Goal: Book appointment/travel/reservation: Book appointment/travel/reservation

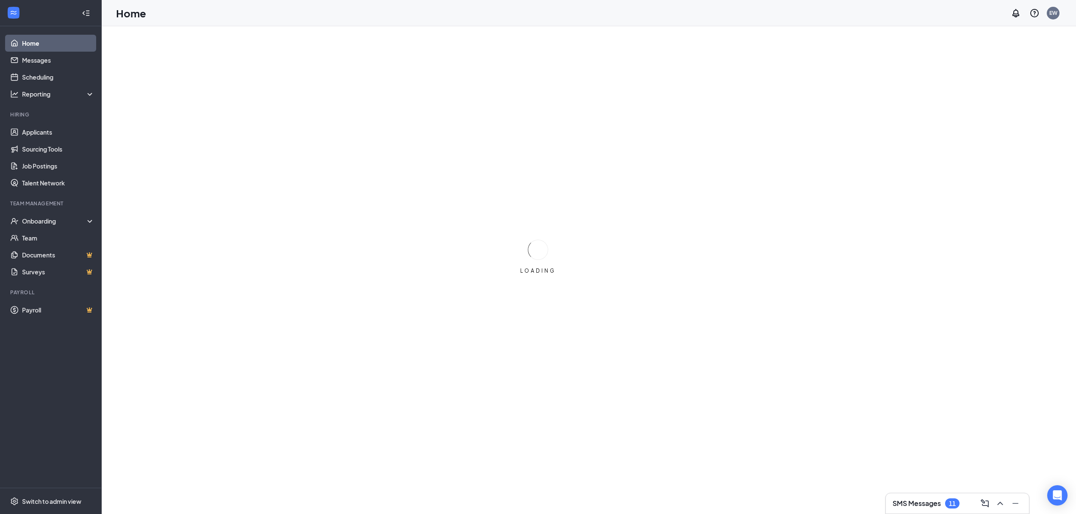
drag, startPoint x: 0, startPoint y: 0, endPoint x: 455, endPoint y: 169, distance: 484.9
click at [455, 169] on div "LOADING" at bounding box center [538, 257] width 1076 height 514
click at [43, 136] on link "Applicants" at bounding box center [58, 132] width 72 height 17
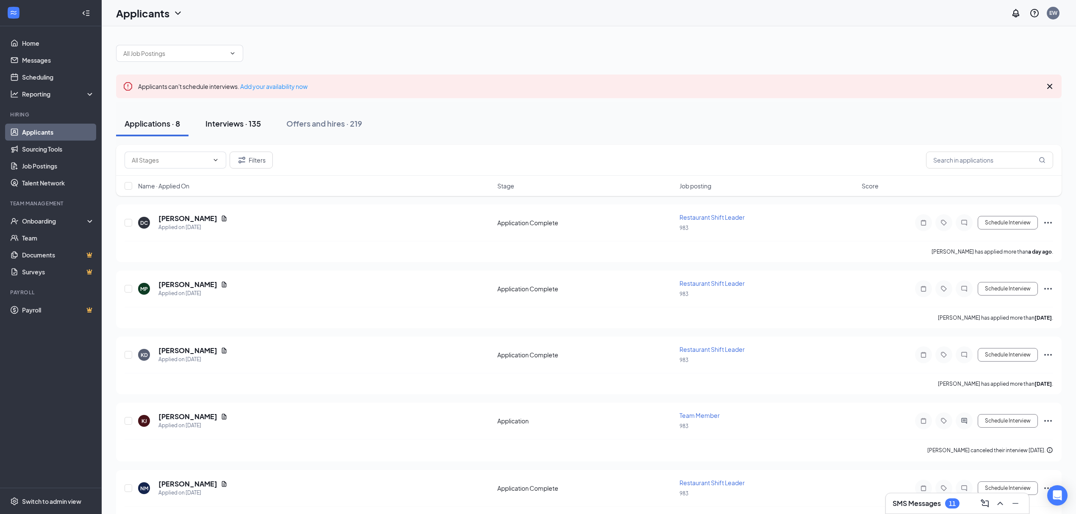
click at [236, 121] on div "Interviews · 135" at bounding box center [233, 123] width 56 height 11
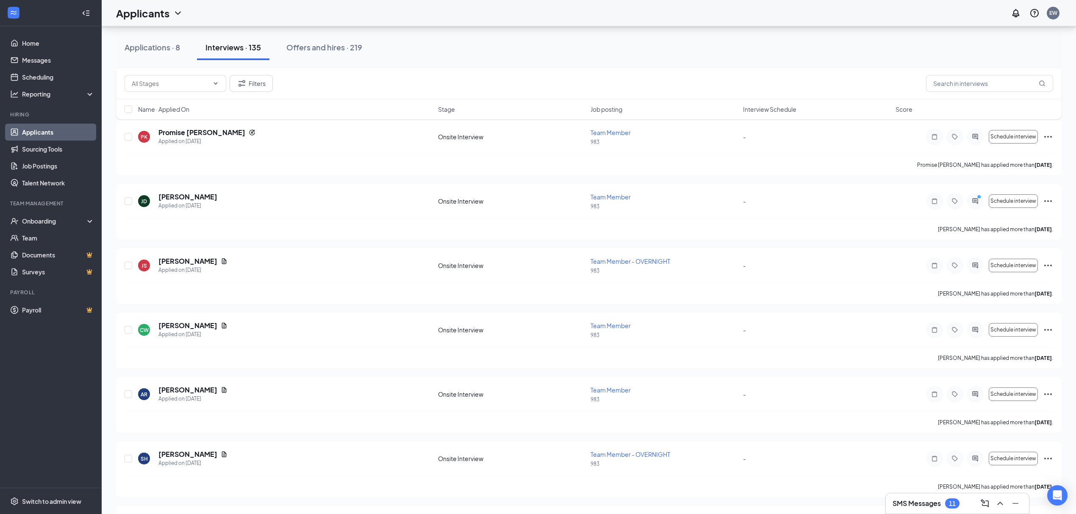
scroll to position [4292, 0]
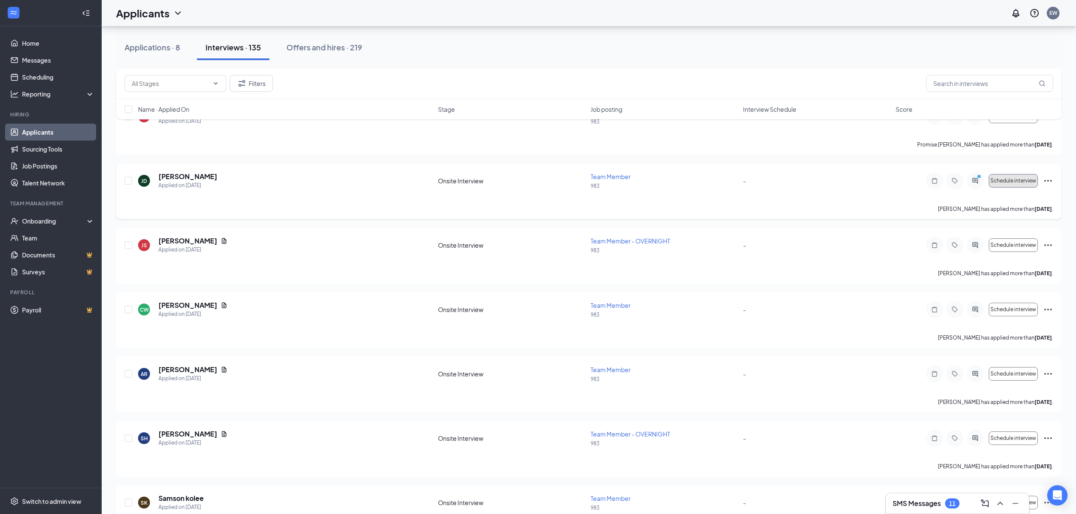
click at [1003, 185] on button "Schedule interview" at bounding box center [1013, 181] width 49 height 14
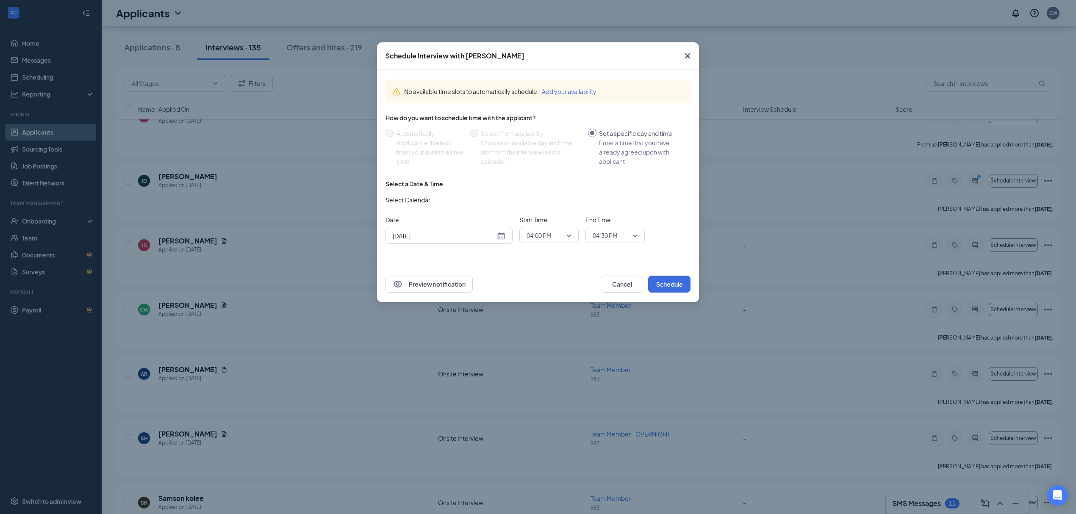
click at [502, 236] on div "[DATE]" at bounding box center [449, 235] width 113 height 9
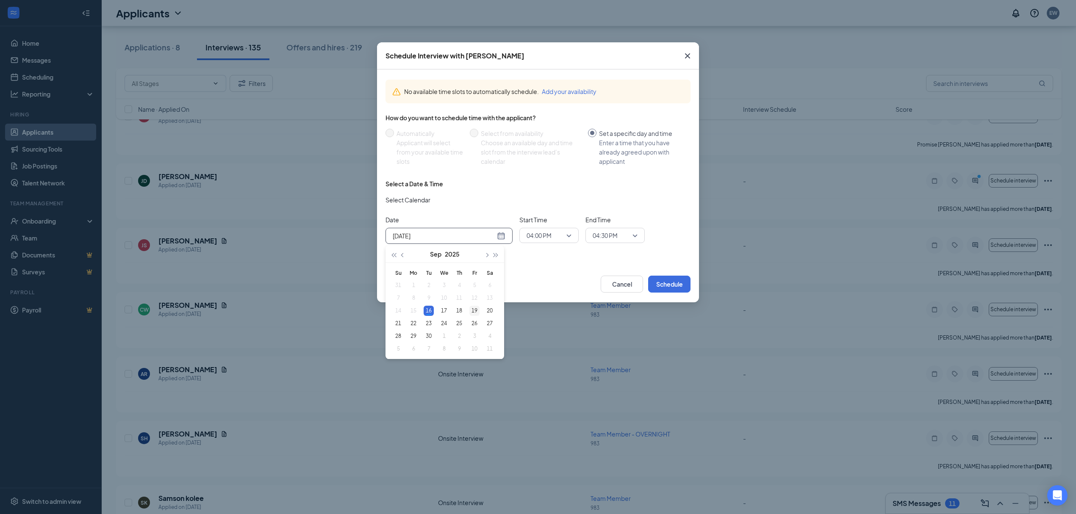
type input "[DATE]"
click at [474, 311] on div "19" at bounding box center [474, 311] width 10 height 10
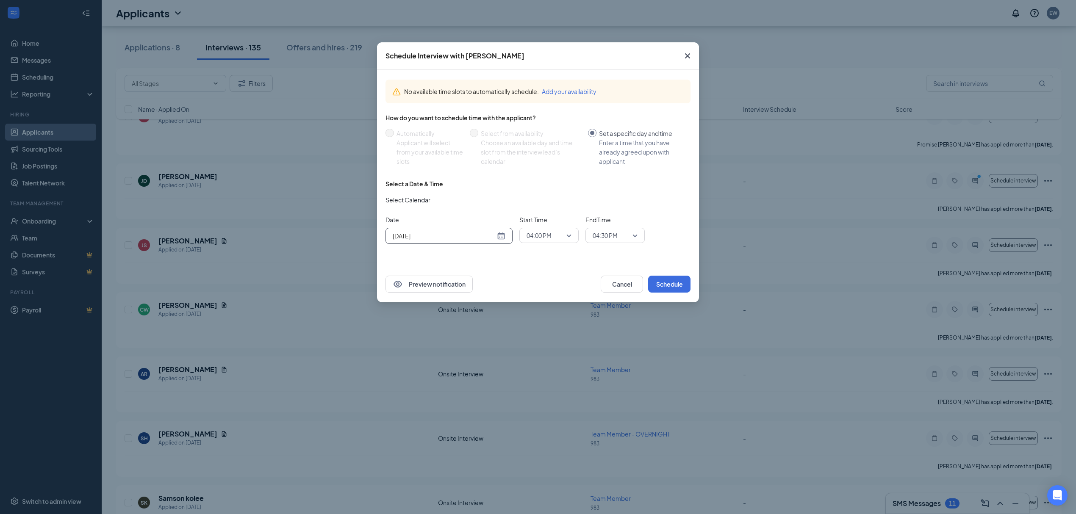
click at [563, 238] on span "04:00 PM" at bounding box center [545, 235] width 37 height 13
click at [552, 312] on span "10:30 AM" at bounding box center [549, 312] width 46 height 9
click at [635, 236] on span "04:30 PM" at bounding box center [615, 235] width 45 height 13
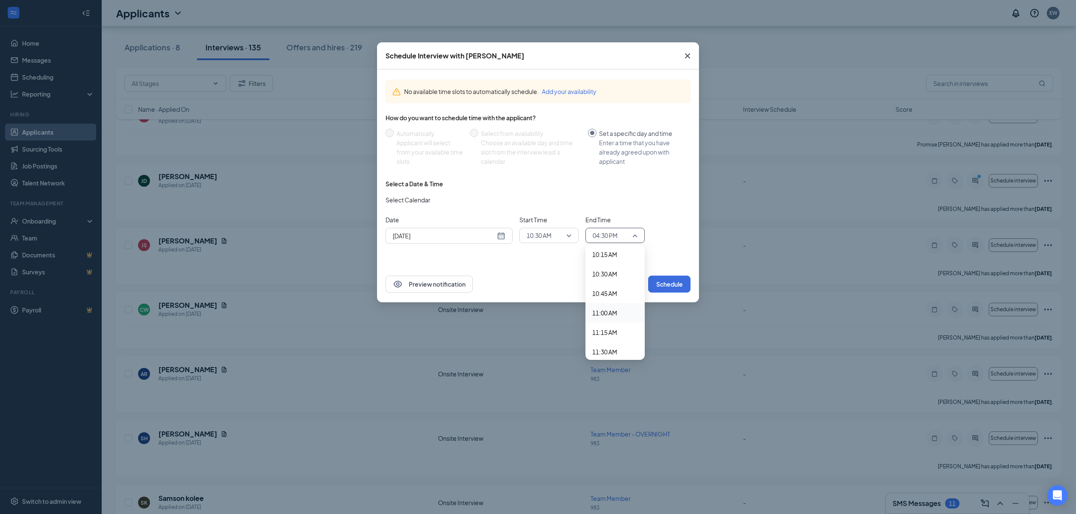
click at [609, 312] on span "11:00 AM" at bounding box center [604, 312] width 25 height 9
click at [663, 286] on button "Schedule" at bounding box center [669, 284] width 42 height 17
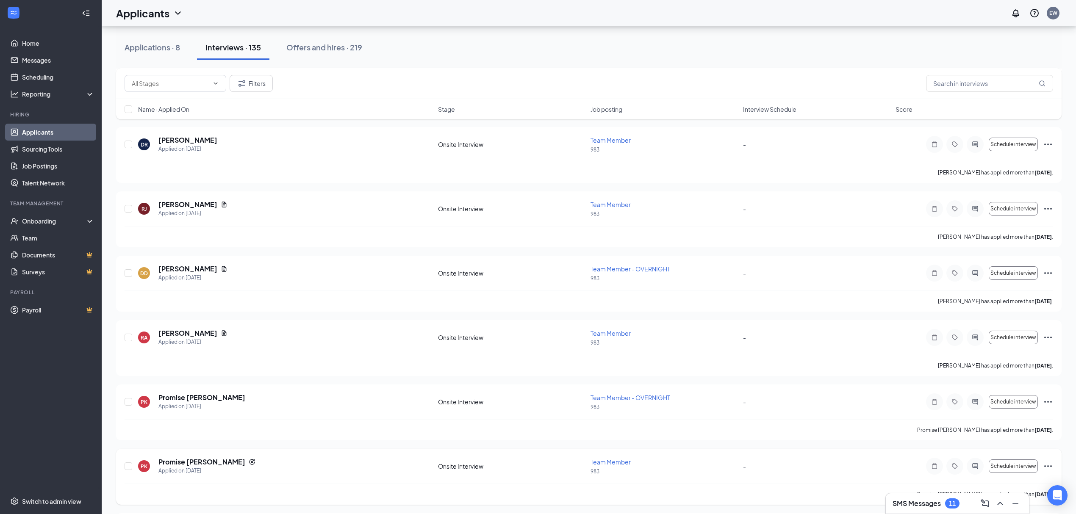
scroll to position [3953, 0]
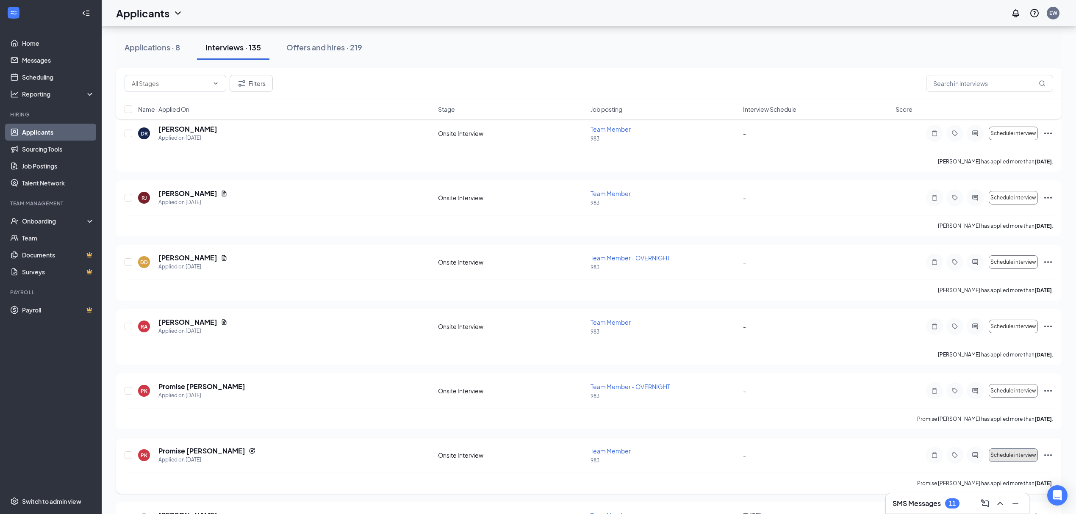
click at [1013, 458] on span "Schedule interview" at bounding box center [1014, 456] width 46 height 6
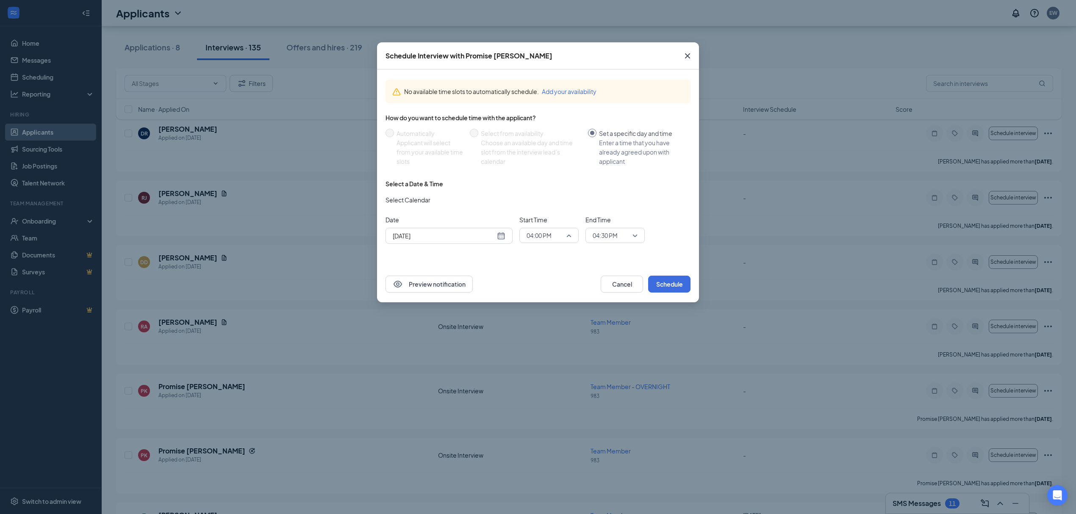
click at [568, 232] on span "04:00 PM" at bounding box center [549, 235] width 45 height 13
click at [499, 233] on div "[DATE]" at bounding box center [449, 235] width 113 height 9
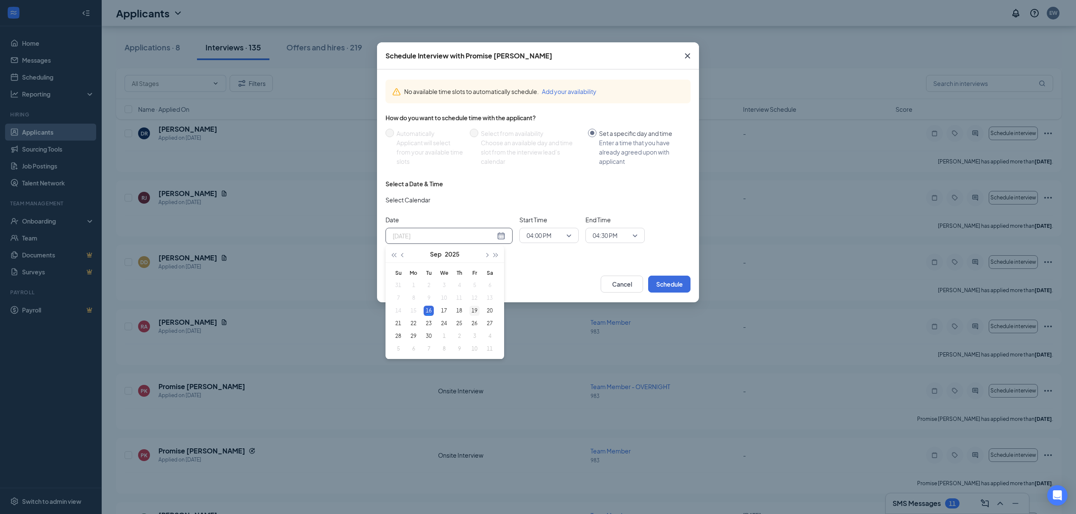
type input "[DATE]"
click at [475, 310] on div "19" at bounding box center [474, 311] width 10 height 10
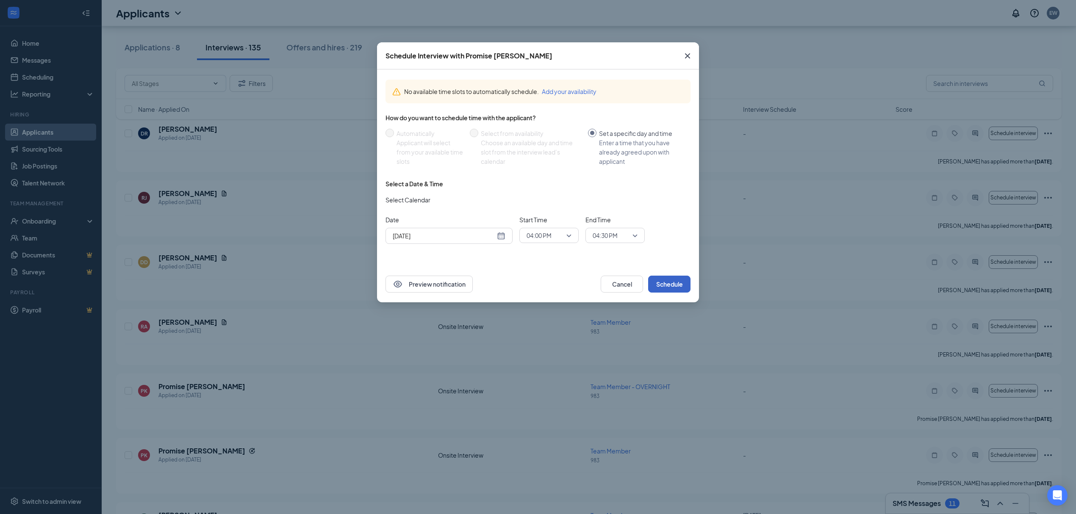
click at [680, 287] on button "Schedule" at bounding box center [669, 284] width 42 height 17
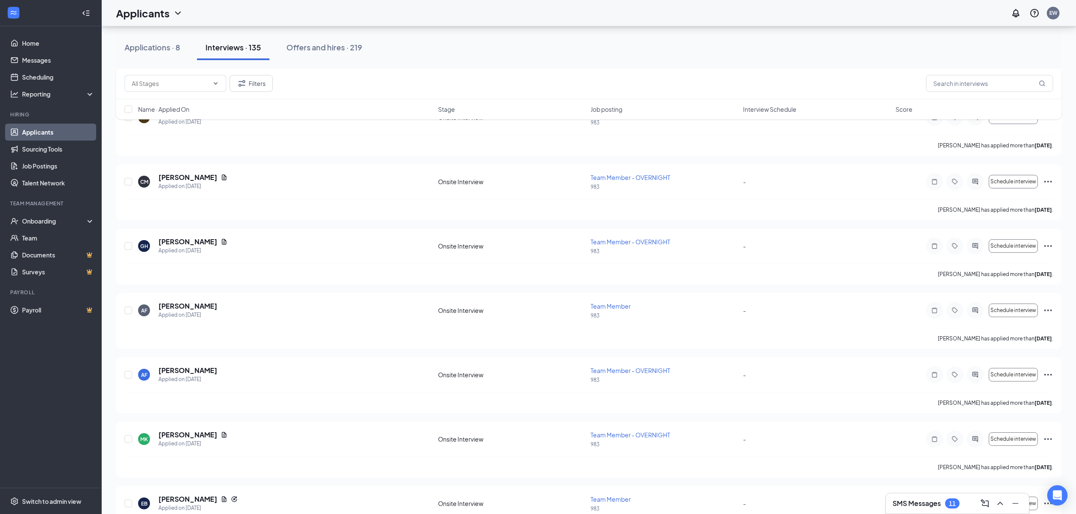
scroll to position [3388, 0]
click at [29, 41] on link "Home" at bounding box center [58, 43] width 72 height 17
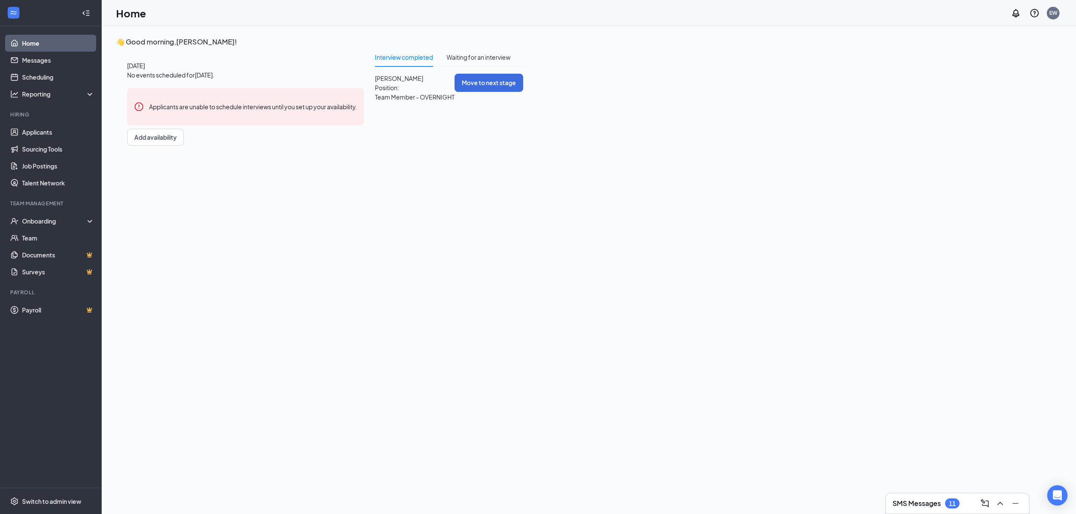
click at [947, 501] on div "11" at bounding box center [952, 504] width 14 height 10
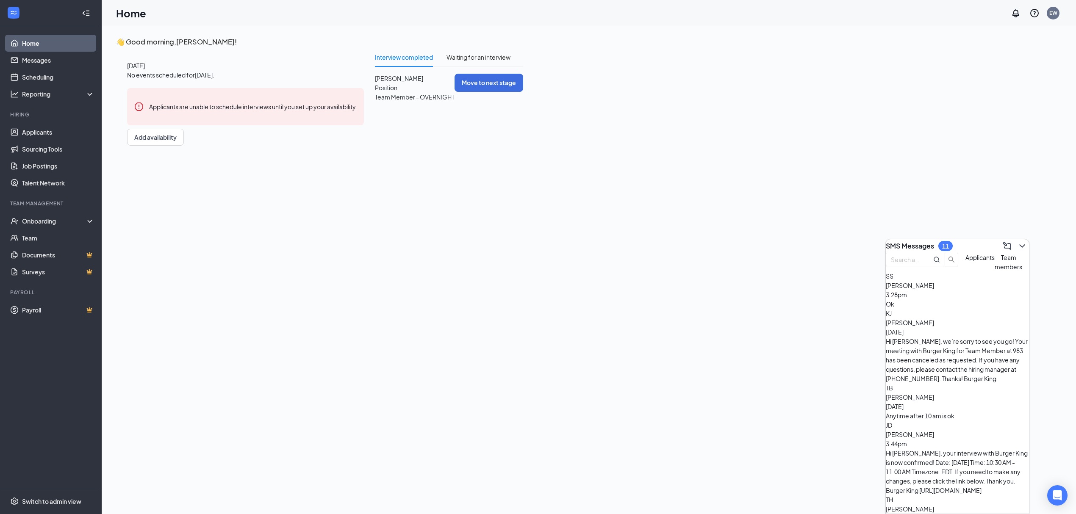
click at [943, 309] on div "SS [PERSON_NAME] 3:28pm Ok" at bounding box center [957, 290] width 143 height 37
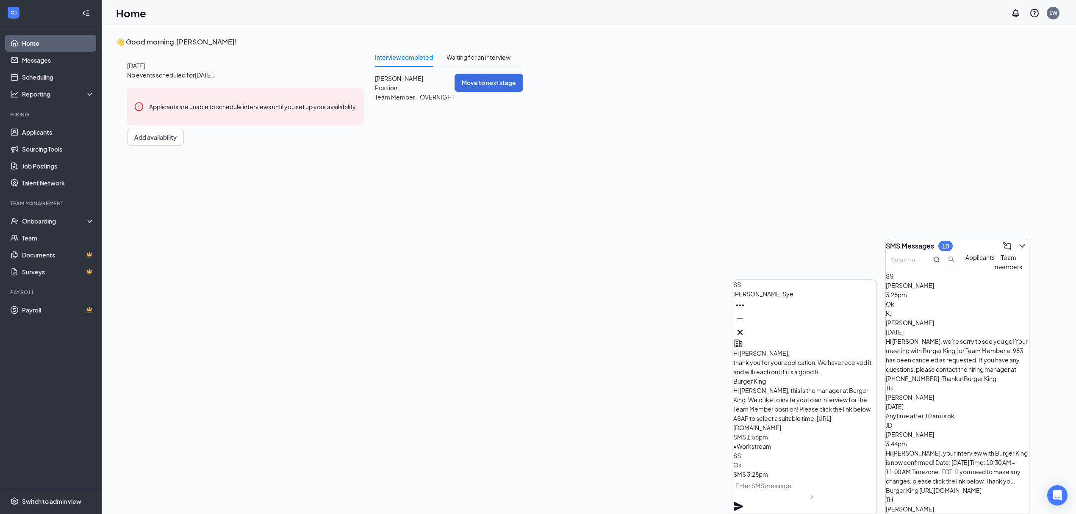
click at [36, 39] on link "Home" at bounding box center [58, 43] width 72 height 17
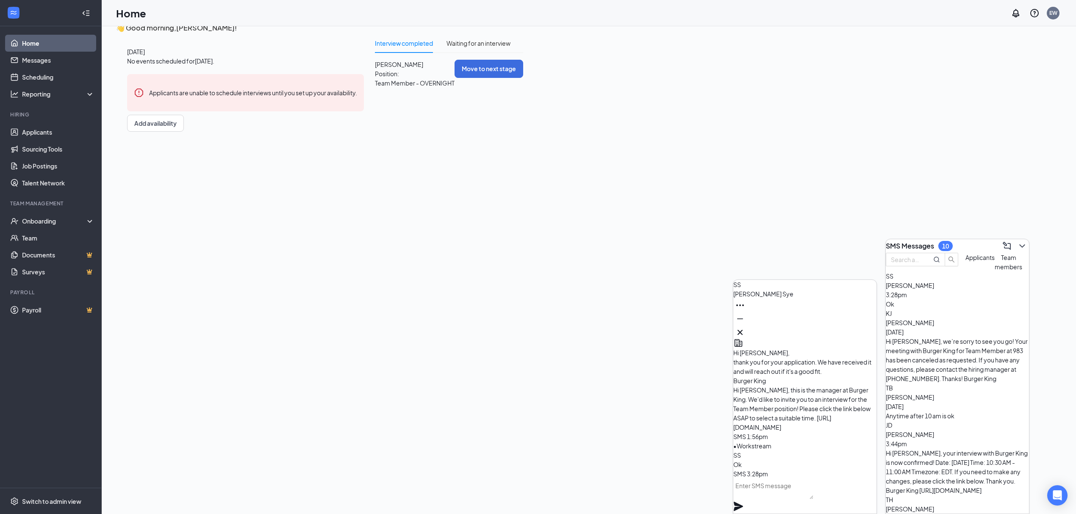
scroll to position [18, 0]
click at [943, 449] on div "Hi [PERSON_NAME], your interview with Burger King is now confirmed! Date: [DATE…" at bounding box center [957, 472] width 143 height 47
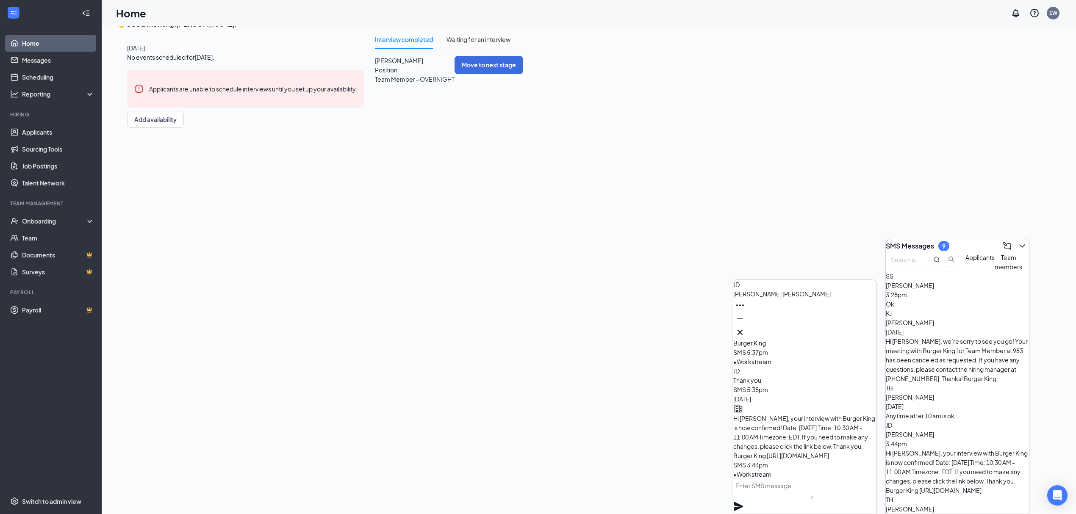
scroll to position [0, 0]
click at [747, 326] on button at bounding box center [740, 333] width 14 height 14
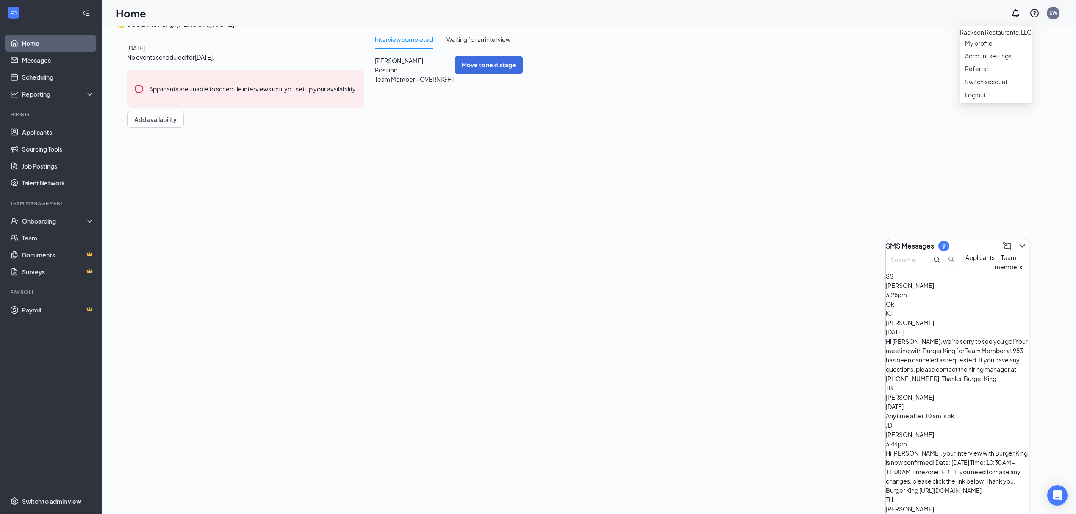
click at [1054, 13] on div "EW" at bounding box center [1053, 12] width 8 height 7
